Goal: Information Seeking & Learning: Learn about a topic

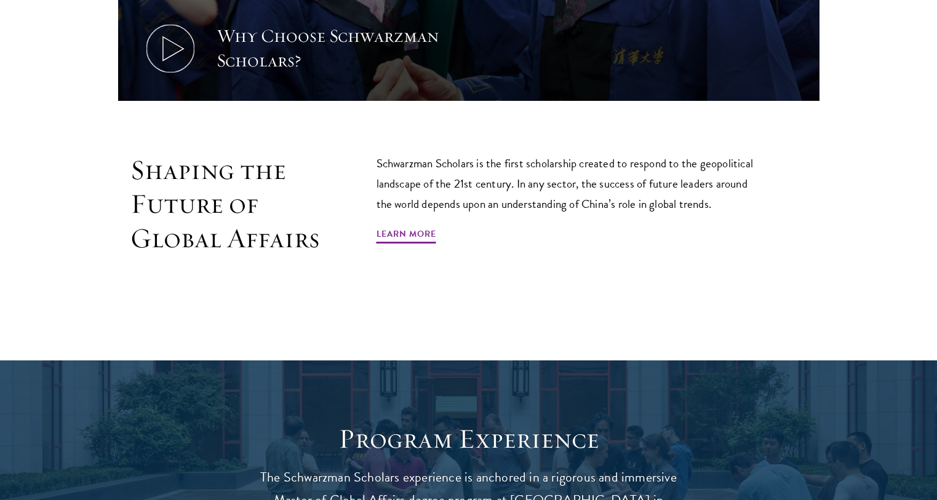
scroll to position [923, 0]
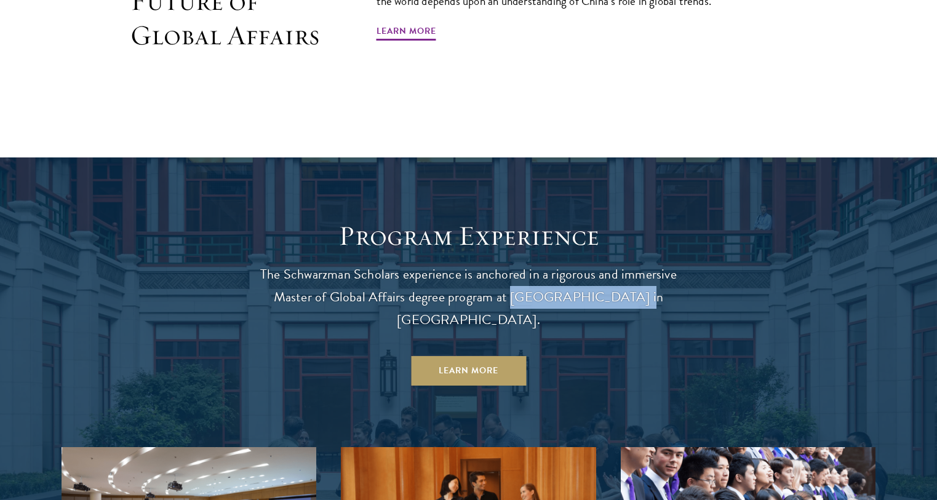
drag, startPoint x: 520, startPoint y: 295, endPoint x: 608, endPoint y: 299, distance: 87.4
click at [608, 299] on p "The Schwarzman Scholars experience is anchored in a rigorous and immersive Mast…" at bounding box center [468, 297] width 443 height 68
copy p "[GEOGRAPHIC_DATA]"
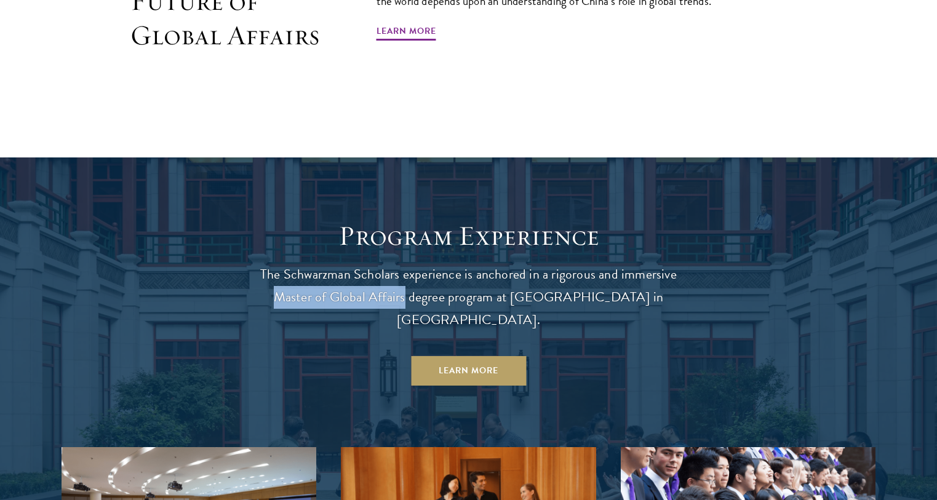
drag, startPoint x: 273, startPoint y: 296, endPoint x: 400, endPoint y: 302, distance: 126.9
click at [400, 302] on p "The Schwarzman Scholars experience is anchored in a rigorous and immersive Mast…" at bounding box center [468, 297] width 443 height 68
copy p "Master of Global Affairs"
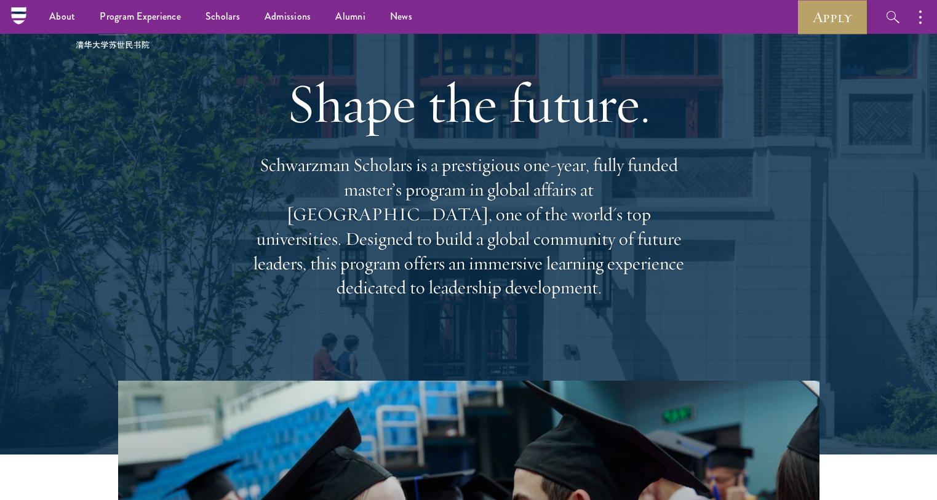
scroll to position [0, 0]
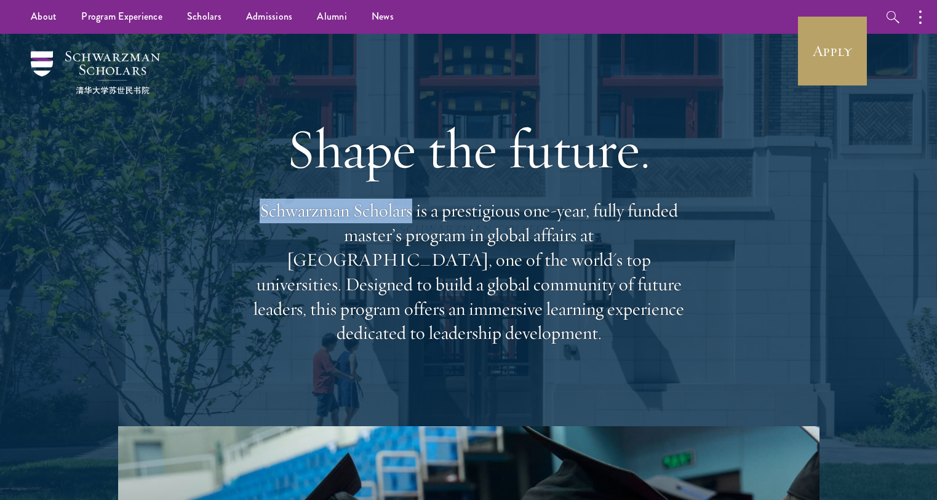
drag, startPoint x: 262, startPoint y: 225, endPoint x: 410, endPoint y: 223, distance: 148.2
click at [410, 223] on p "Schwarzman Scholars is a prestigious one-year, fully funded master’s program in…" at bounding box center [468, 272] width 443 height 147
copy p "Schwarzman Scholars"
